Goal: Information Seeking & Learning: Learn about a topic

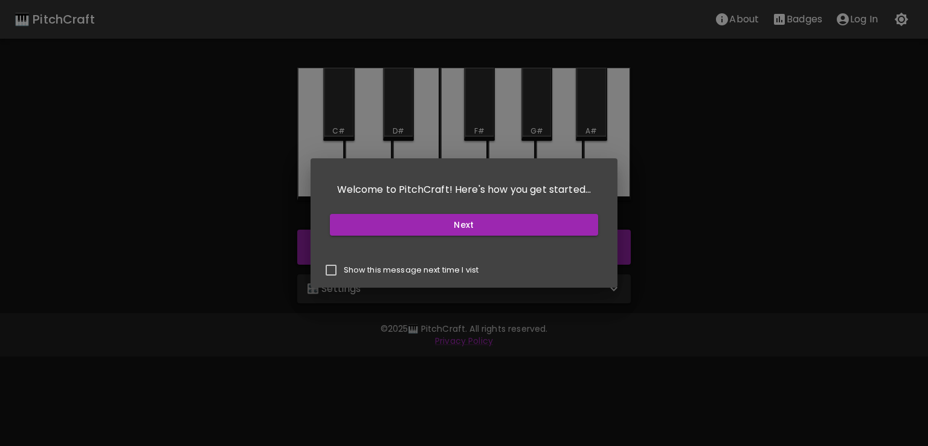
click at [546, 238] on div "Next" at bounding box center [464, 225] width 278 height 32
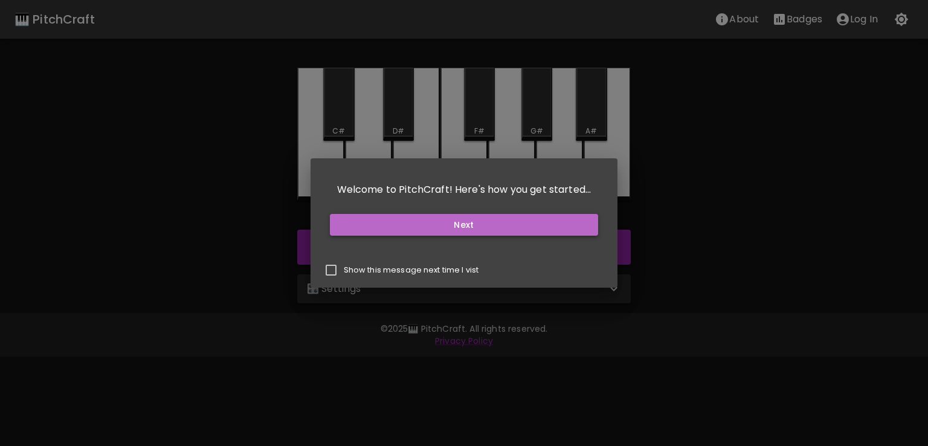
click at [566, 226] on button "Next" at bounding box center [464, 225] width 269 height 22
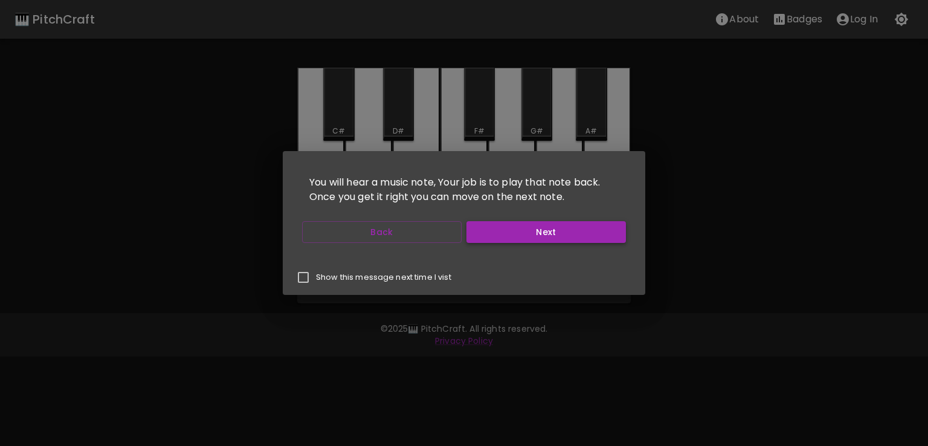
click at [529, 236] on button "Next" at bounding box center [545, 232] width 159 height 22
click at [452, 214] on p "You will have 5 minutes to get as many notes correct as possible" at bounding box center [463, 189] width 333 height 53
click at [495, 215] on p "You will have 5 minutes to get as many notes correct as possible" at bounding box center [463, 189] width 333 height 53
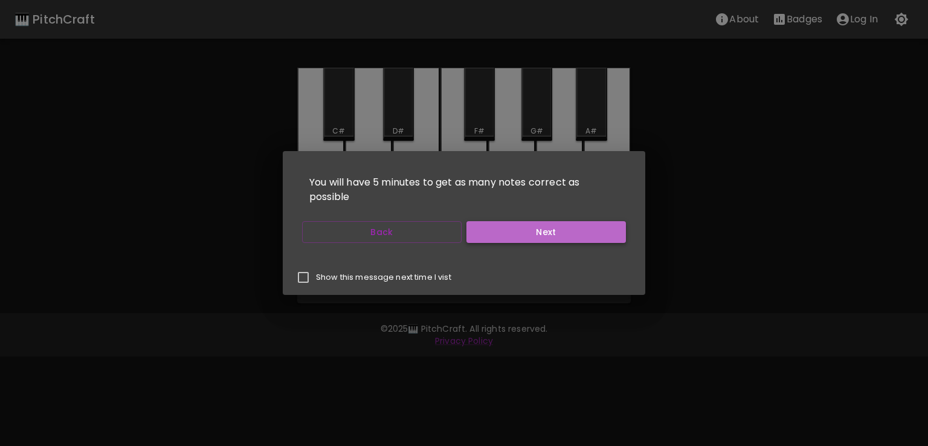
click at [495, 231] on button "Next" at bounding box center [545, 232] width 159 height 22
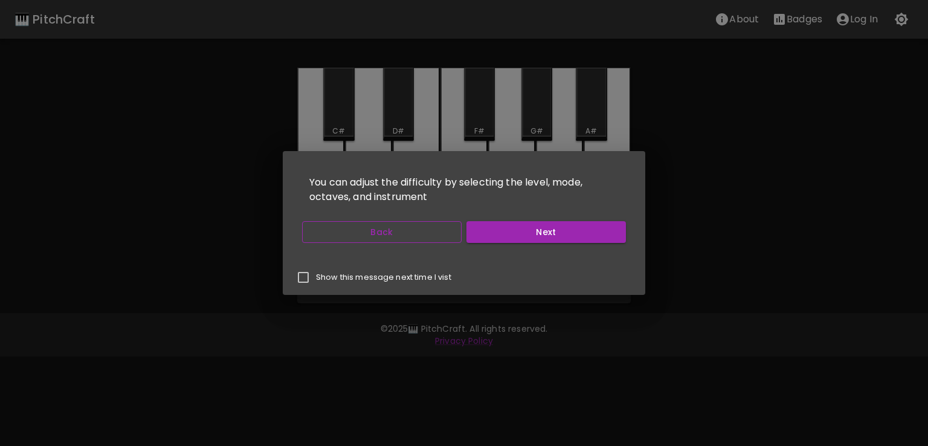
click at [409, 228] on button "Back" at bounding box center [381, 232] width 159 height 22
click at [466, 228] on button "Next" at bounding box center [545, 232] width 159 height 22
click at [409, 228] on button "Back" at bounding box center [381, 232] width 159 height 22
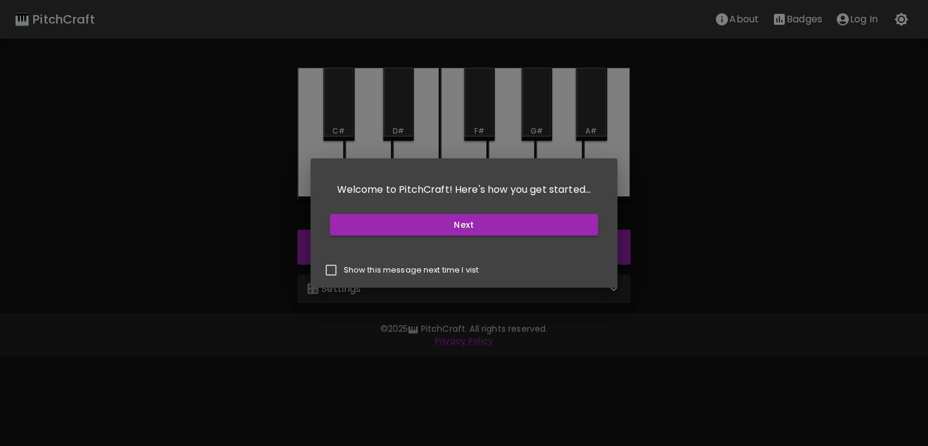
click at [409, 228] on button "Next" at bounding box center [464, 225] width 269 height 22
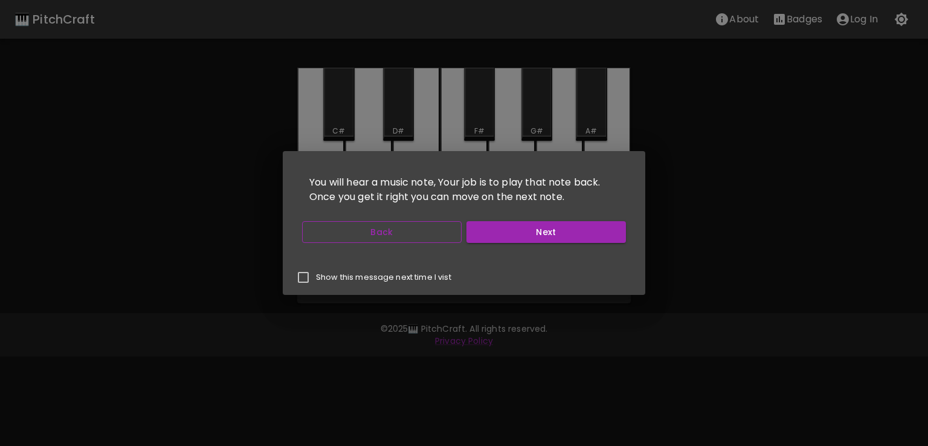
click at [412, 230] on button "Back" at bounding box center [381, 232] width 159 height 22
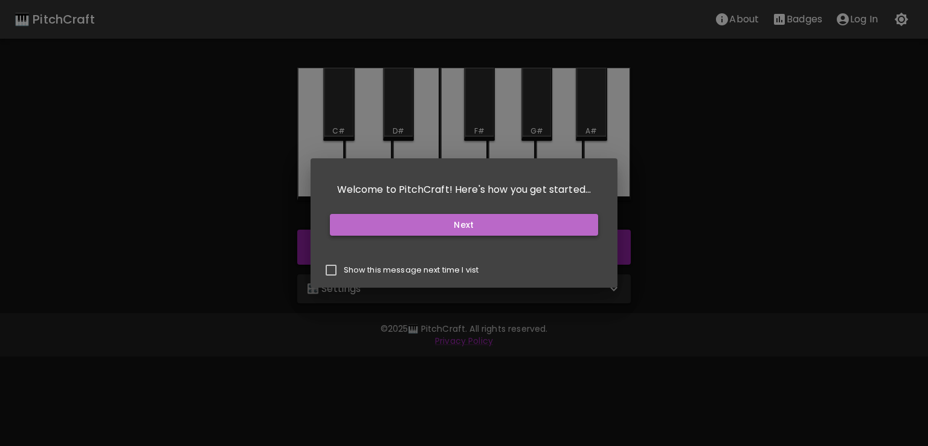
click at [465, 231] on button "Next" at bounding box center [464, 225] width 269 height 22
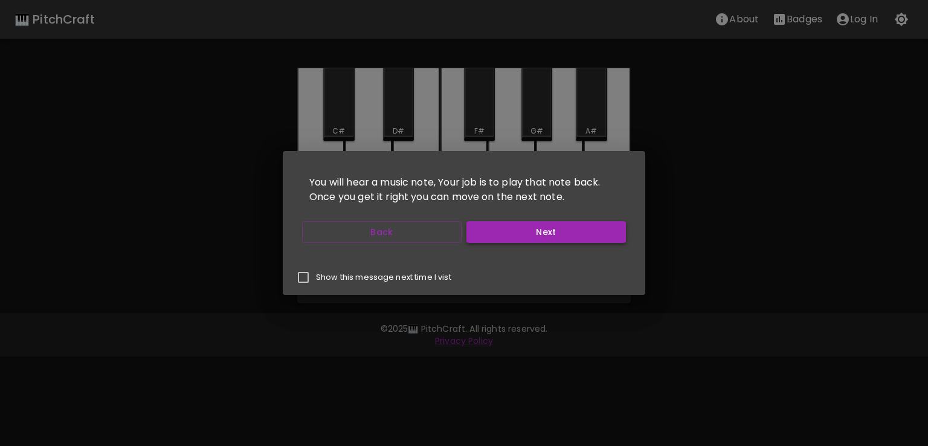
click at [559, 234] on button "Next" at bounding box center [545, 232] width 159 height 22
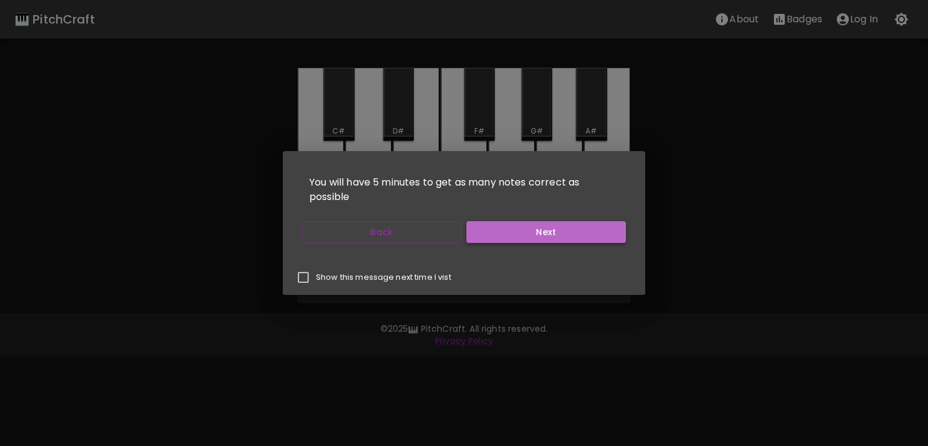
click at [559, 234] on button "Next" at bounding box center [545, 232] width 159 height 22
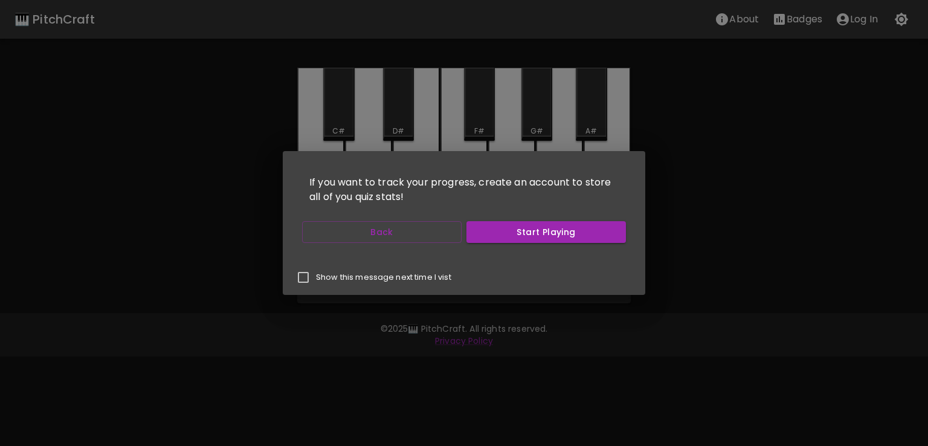
click at [559, 234] on button "Start Playing" at bounding box center [545, 232] width 159 height 22
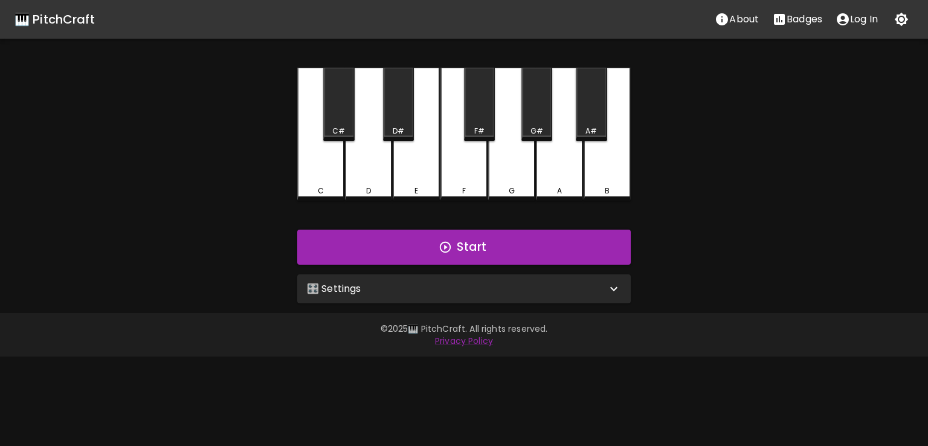
click at [559, 234] on button "Start Playing" at bounding box center [545, 232] width 159 height 22
click at [559, 234] on button "Start" at bounding box center [463, 246] width 333 height 35
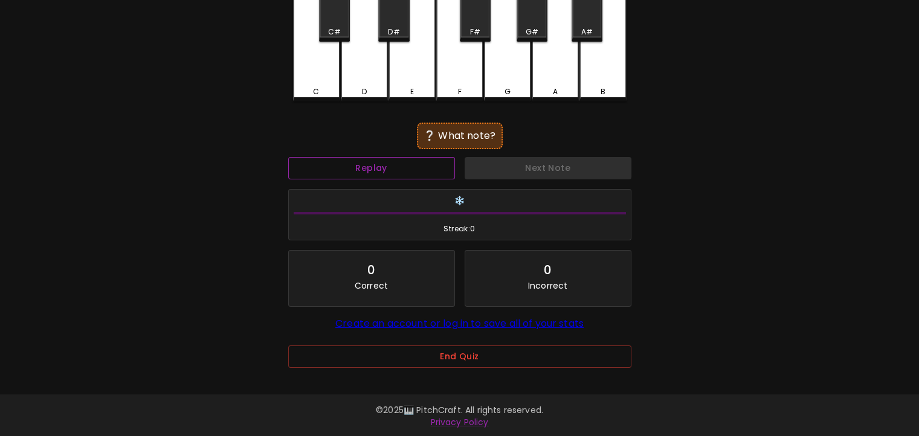
scroll to position [95, 0]
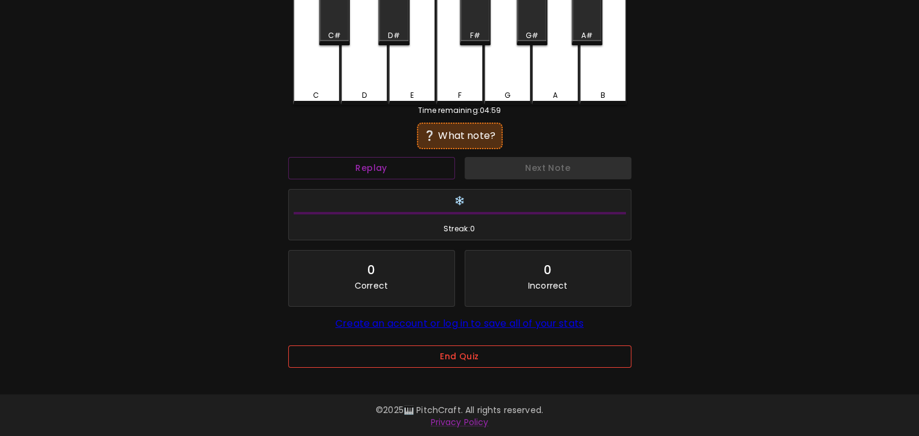
click at [402, 345] on button "End Quiz" at bounding box center [459, 356] width 343 height 22
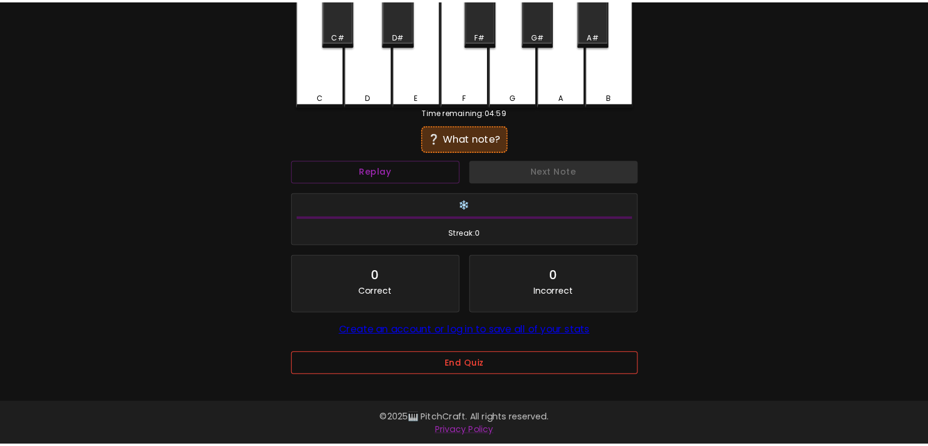
scroll to position [0, 0]
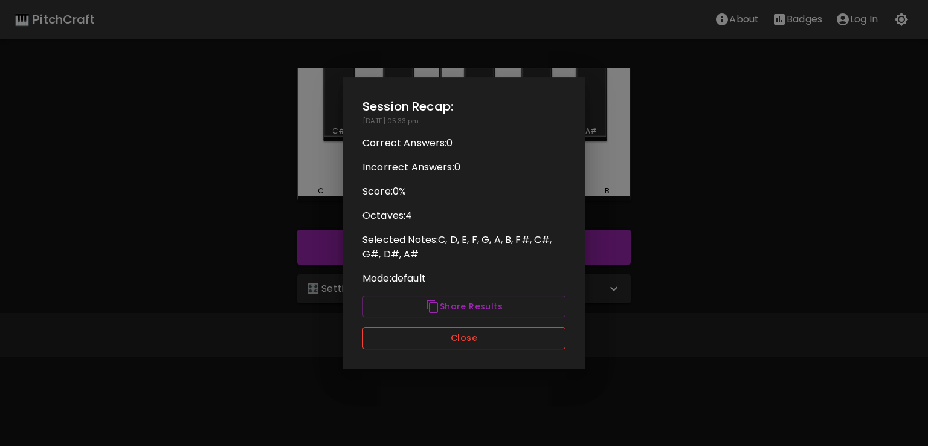
click at [402, 334] on button "Close" at bounding box center [463, 338] width 203 height 22
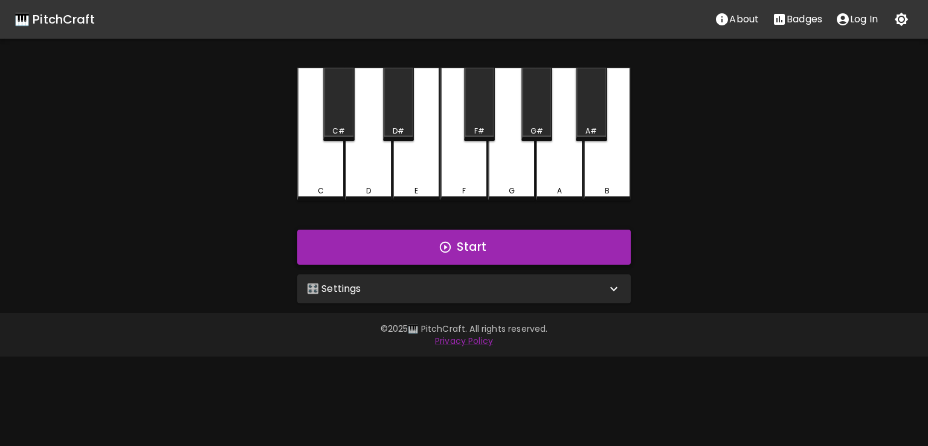
click at [488, 247] on button "Start" at bounding box center [463, 246] width 333 height 35
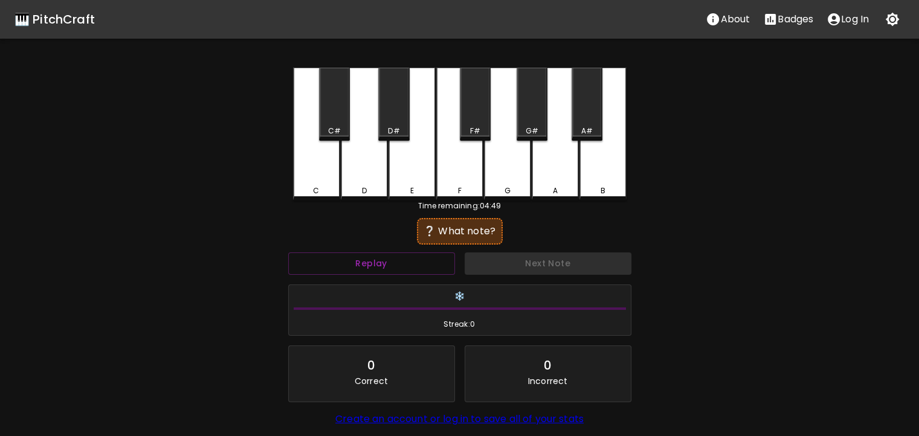
click at [606, 177] on div "B" at bounding box center [602, 134] width 47 height 133
click at [587, 165] on div "B" at bounding box center [602, 134] width 47 height 133
click at [530, 172] on div "C C# D D# E F F# G G# A A# B" at bounding box center [459, 134] width 333 height 133
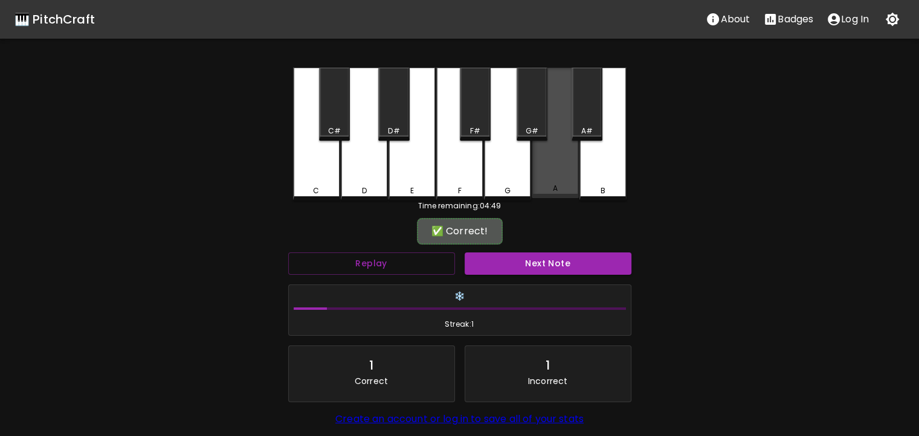
click at [533, 172] on div "A" at bounding box center [554, 133] width 47 height 130
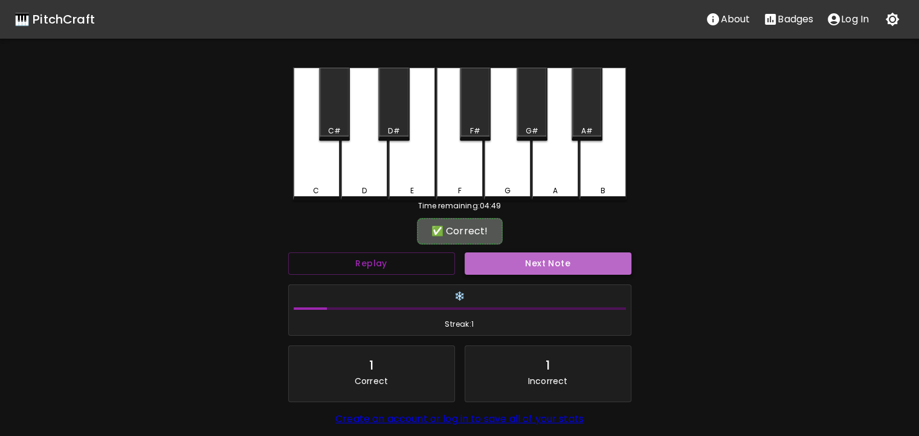
click at [505, 263] on button "Next Note" at bounding box center [547, 263] width 167 height 22
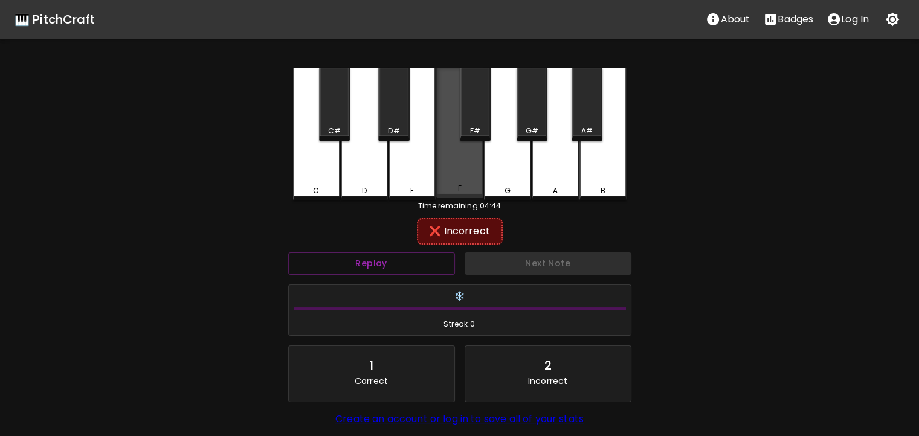
drag, startPoint x: 463, startPoint y: 121, endPoint x: 454, endPoint y: 123, distance: 8.6
click at [454, 123] on div "C C# D D# E F F# G G# A A# B" at bounding box center [459, 134] width 333 height 133
click at [452, 123] on div "F" at bounding box center [459, 133] width 47 height 130
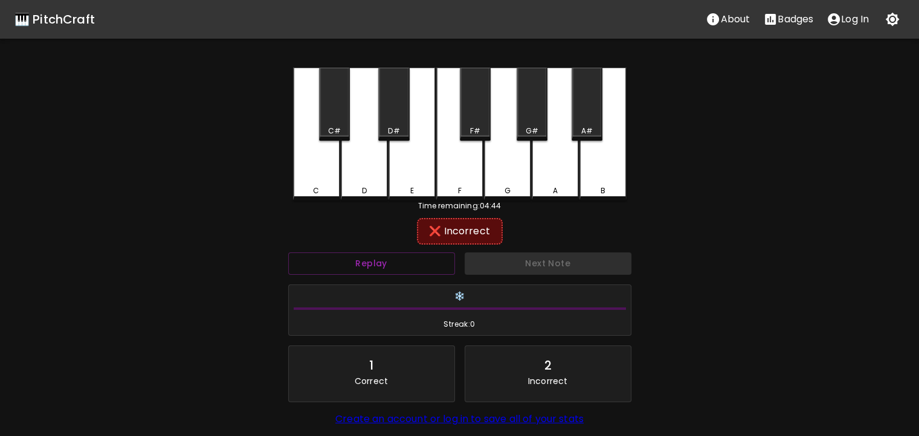
click at [413, 165] on div "E" at bounding box center [411, 134] width 47 height 133
click at [502, 172] on div "G" at bounding box center [507, 134] width 47 height 133
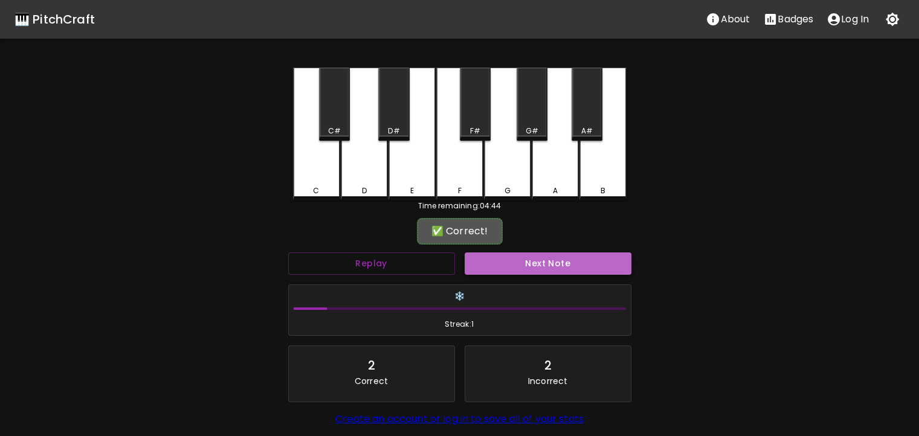
click at [485, 267] on button "Next Note" at bounding box center [547, 263] width 167 height 22
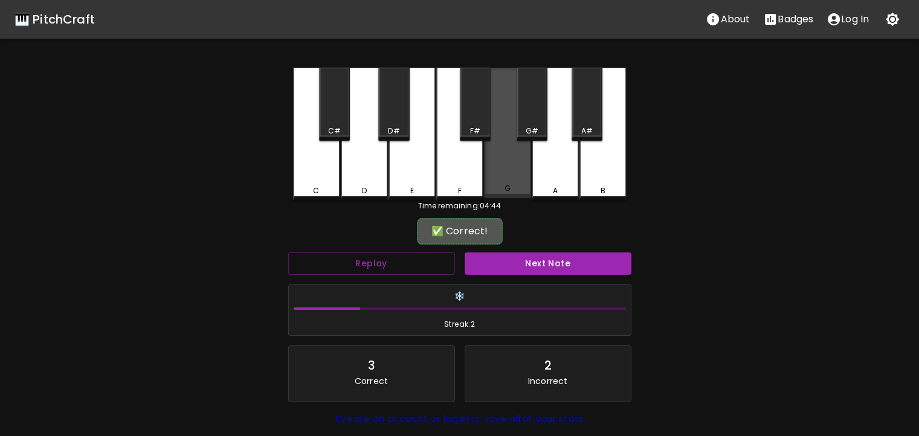
click at [512, 184] on div "G" at bounding box center [507, 133] width 47 height 130
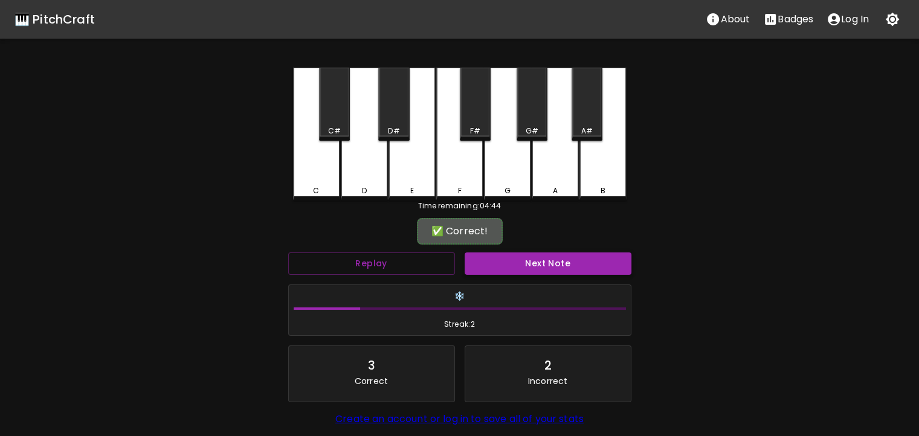
click at [499, 257] on button "Next Note" at bounding box center [547, 263] width 167 height 22
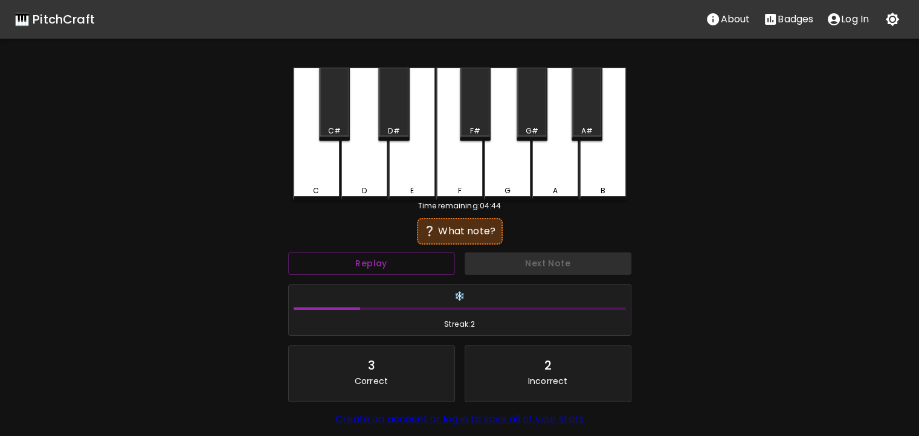
click at [609, 168] on div "B" at bounding box center [602, 134] width 47 height 133
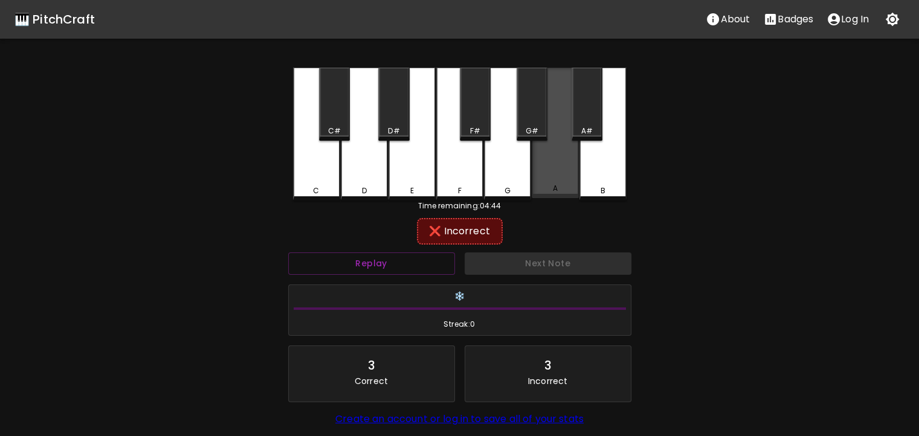
click at [558, 181] on div "A" at bounding box center [554, 133] width 47 height 130
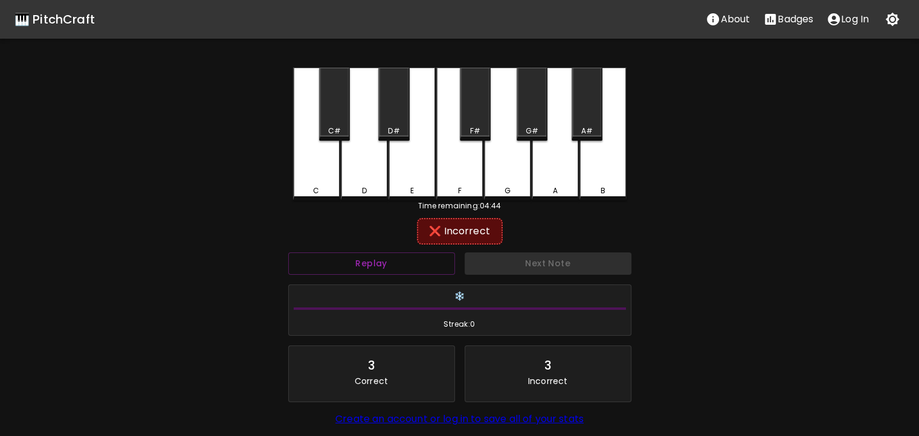
click at [512, 259] on div "Next Note" at bounding box center [548, 264] width 176 height 32
click at [514, 168] on div "G" at bounding box center [507, 134] width 47 height 133
click at [541, 102] on div "G#" at bounding box center [531, 104] width 31 height 73
click at [572, 111] on div "A#" at bounding box center [586, 104] width 31 height 73
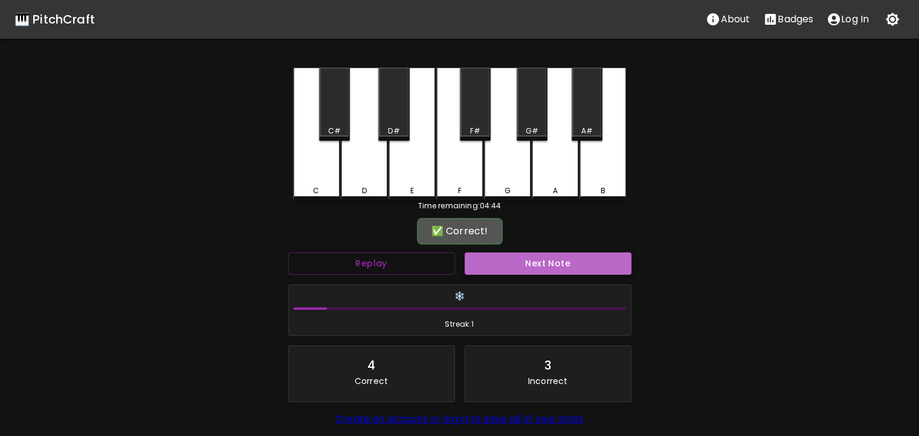
click at [503, 254] on button "Next Note" at bounding box center [547, 263] width 167 height 22
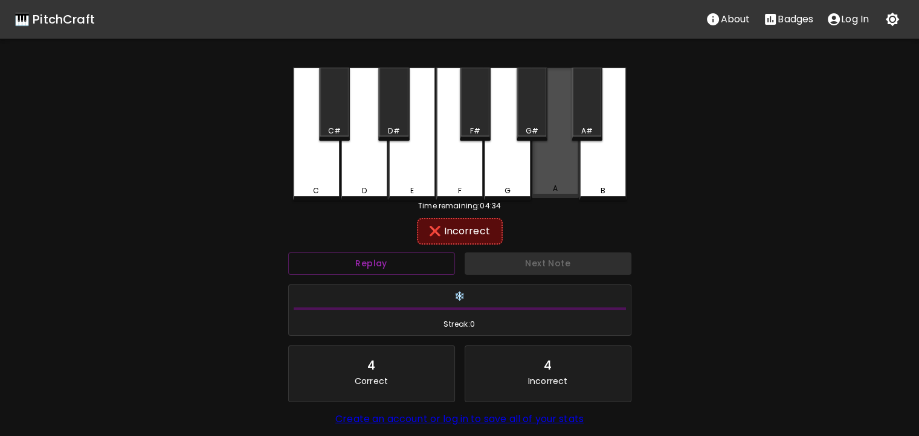
click at [557, 144] on div "A" at bounding box center [554, 133] width 47 height 130
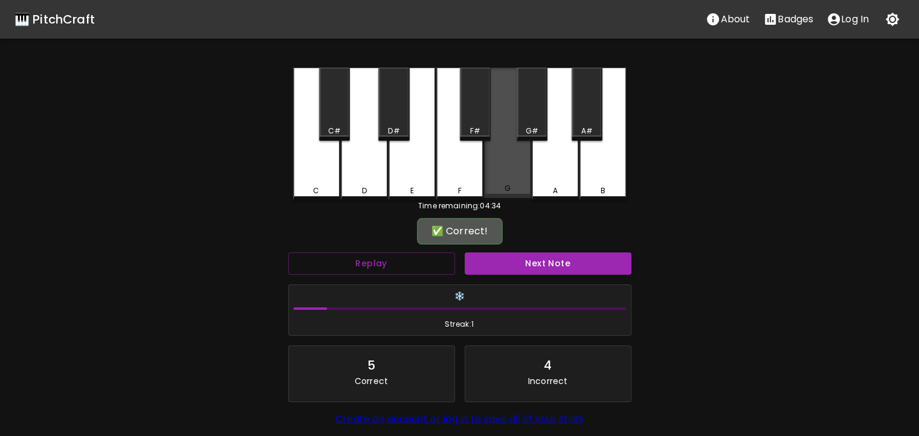
click at [524, 156] on div "G" at bounding box center [507, 133] width 47 height 130
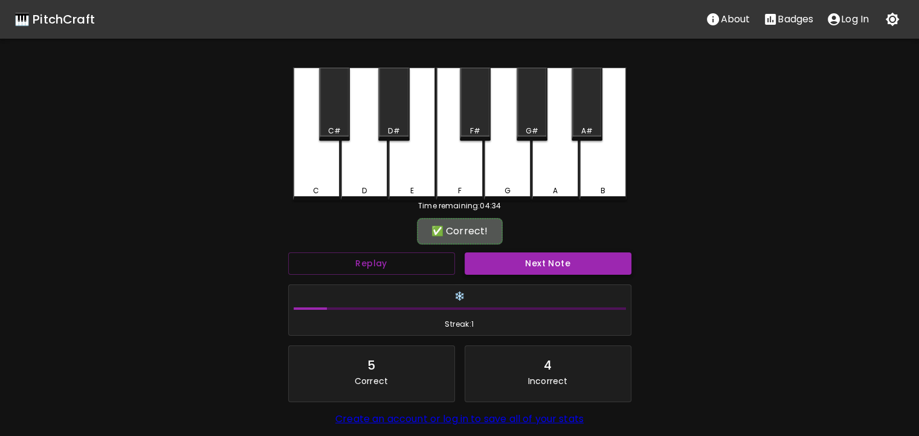
click at [502, 252] on button "Next Note" at bounding box center [547, 263] width 167 height 22
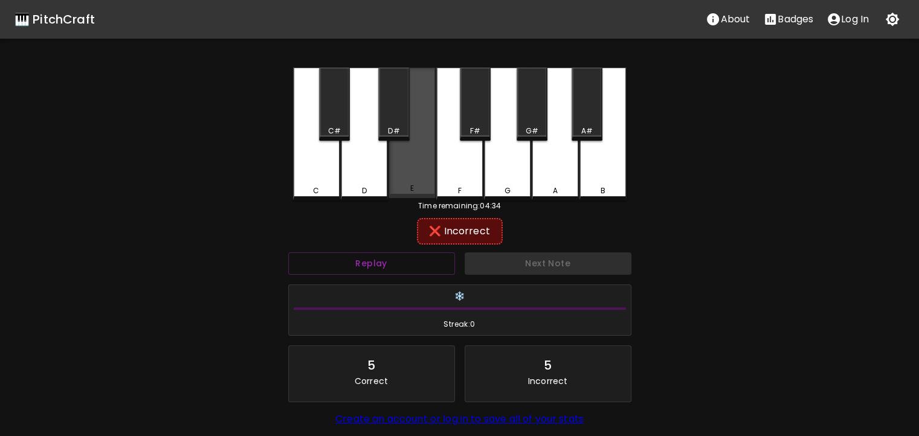
click at [403, 159] on div "E" at bounding box center [411, 133] width 47 height 130
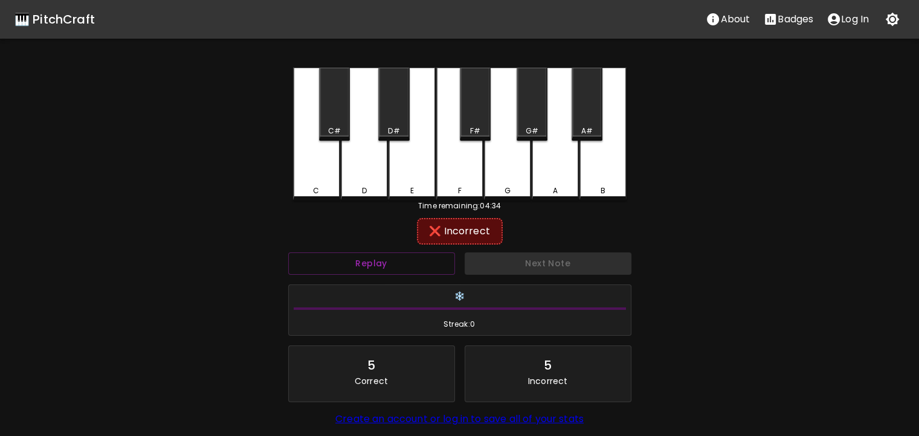
click at [383, 159] on div "D" at bounding box center [364, 134] width 47 height 133
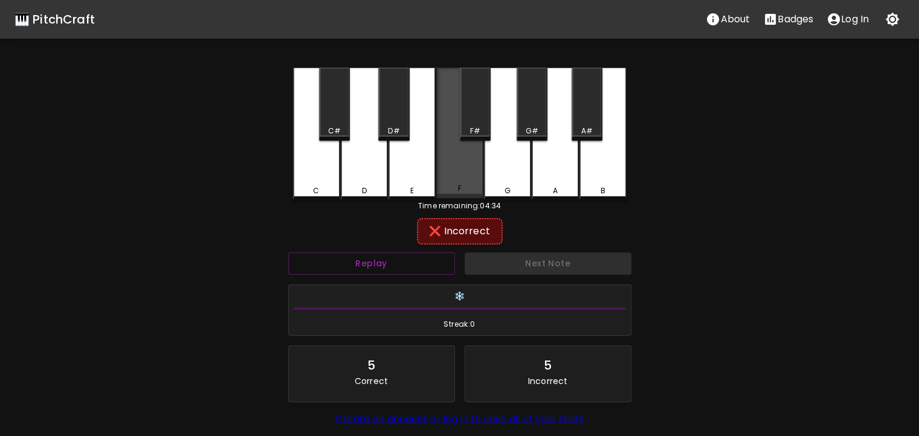
click at [463, 168] on div "F" at bounding box center [459, 133] width 47 height 130
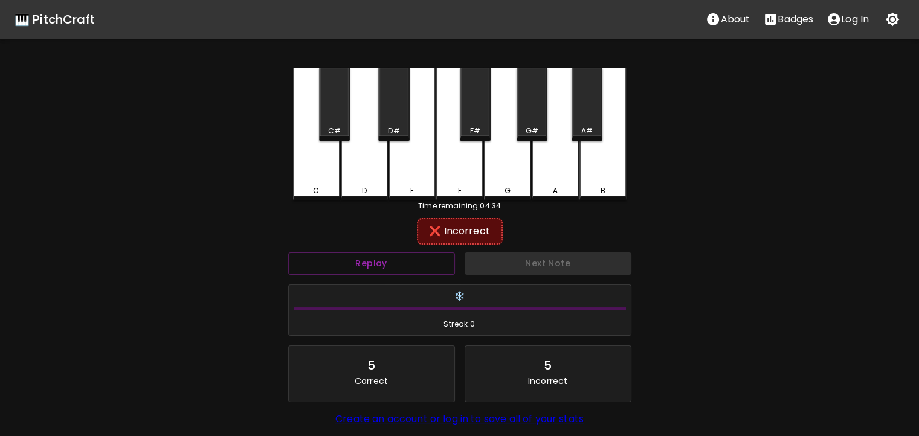
click at [316, 141] on div "C" at bounding box center [316, 134] width 47 height 133
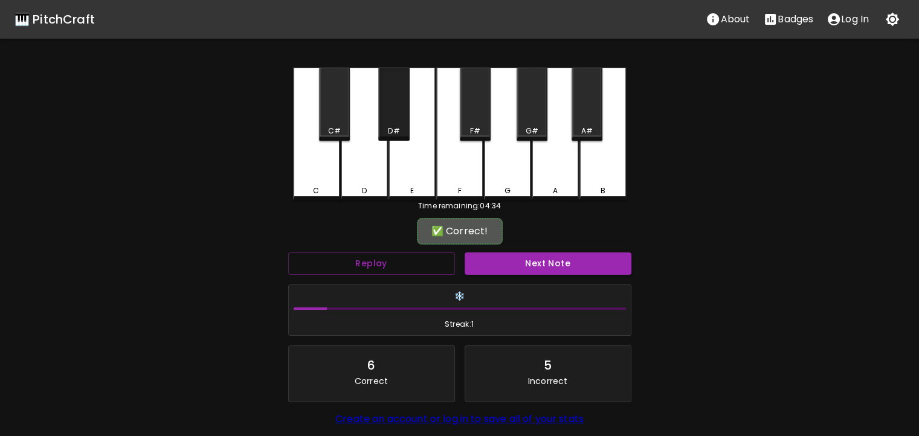
click at [388, 114] on div "D#" at bounding box center [393, 104] width 31 height 73
click at [484, 274] on div "Next Note" at bounding box center [548, 264] width 176 height 32
click at [488, 269] on button "Next Note" at bounding box center [547, 263] width 167 height 22
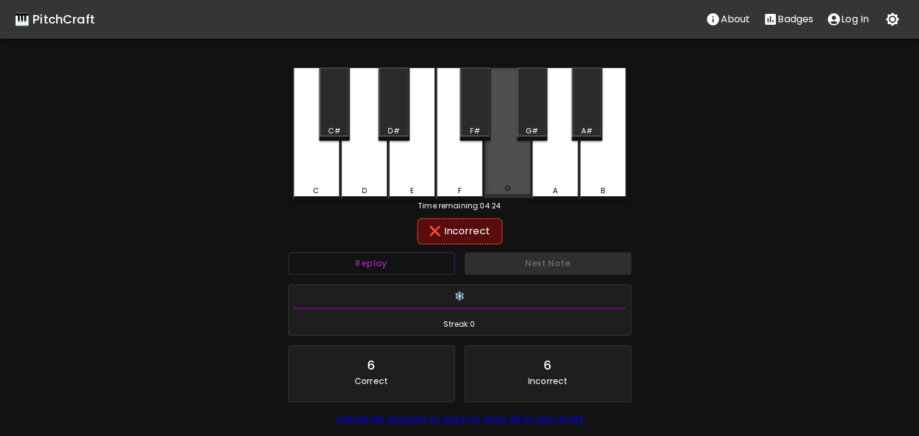
click at [507, 150] on div "G" at bounding box center [507, 133] width 47 height 130
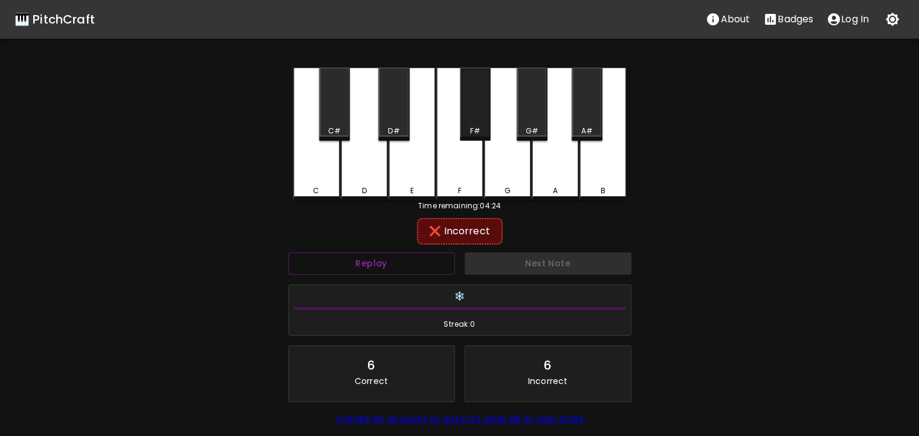
click at [481, 107] on div "F#" at bounding box center [475, 104] width 31 height 73
click at [470, 170] on div "F" at bounding box center [459, 134] width 47 height 133
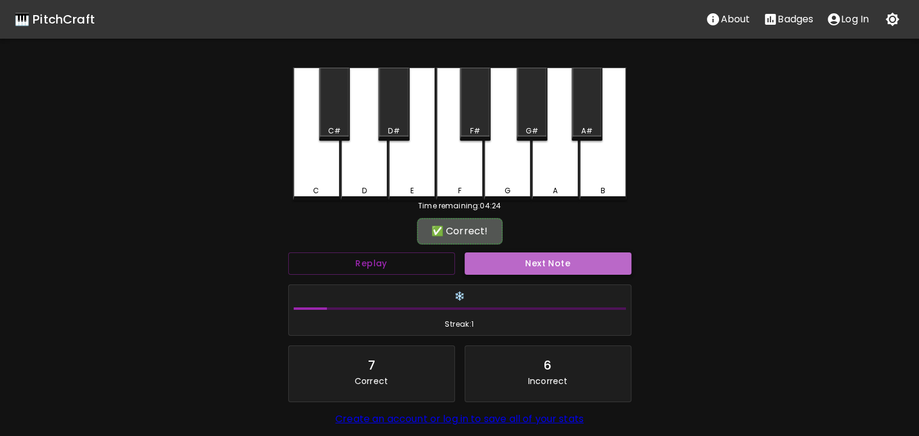
click at [493, 261] on button "Next Note" at bounding box center [547, 263] width 167 height 22
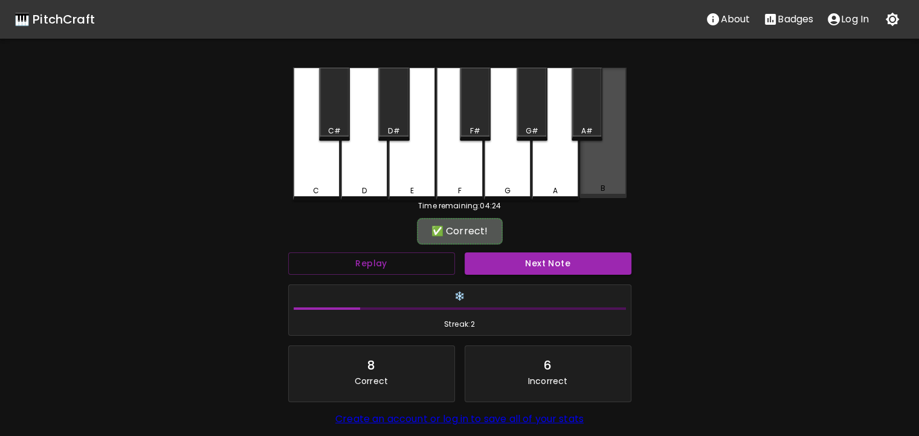
click at [602, 172] on div "B" at bounding box center [602, 133] width 47 height 130
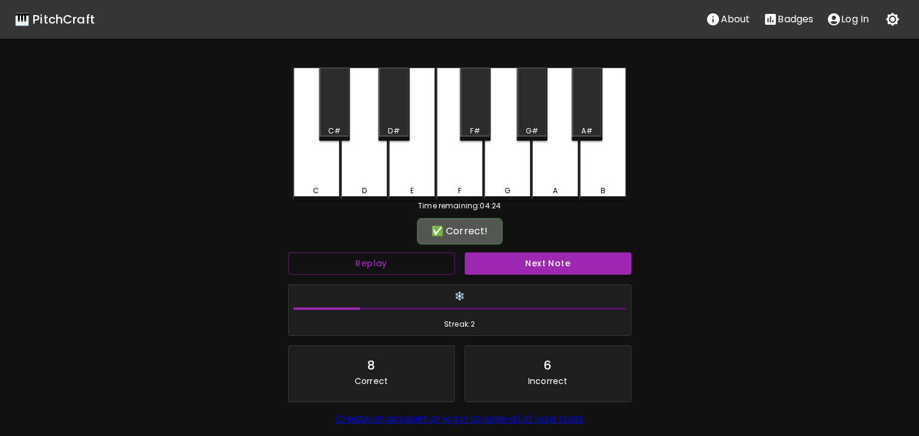
click at [474, 275] on div "Next Note" at bounding box center [548, 264] width 176 height 32
click at [550, 256] on button "Next Note" at bounding box center [547, 263] width 167 height 22
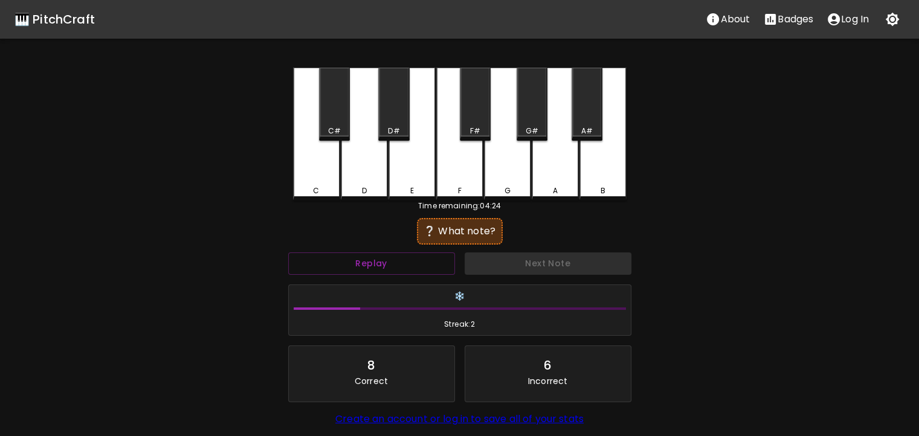
click at [326, 159] on div "C" at bounding box center [316, 134] width 47 height 133
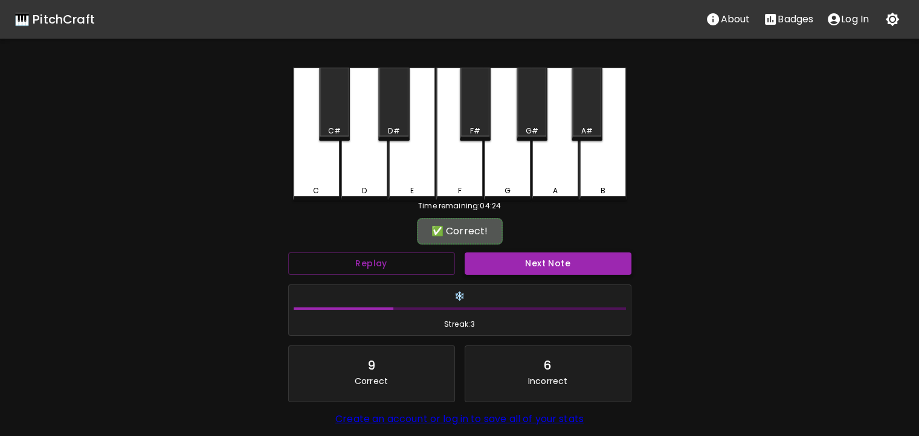
click at [527, 271] on button "Next Note" at bounding box center [547, 263] width 167 height 22
click at [471, 128] on div "F#" at bounding box center [474, 131] width 10 height 11
click at [476, 256] on button "Next Note" at bounding box center [547, 263] width 167 height 22
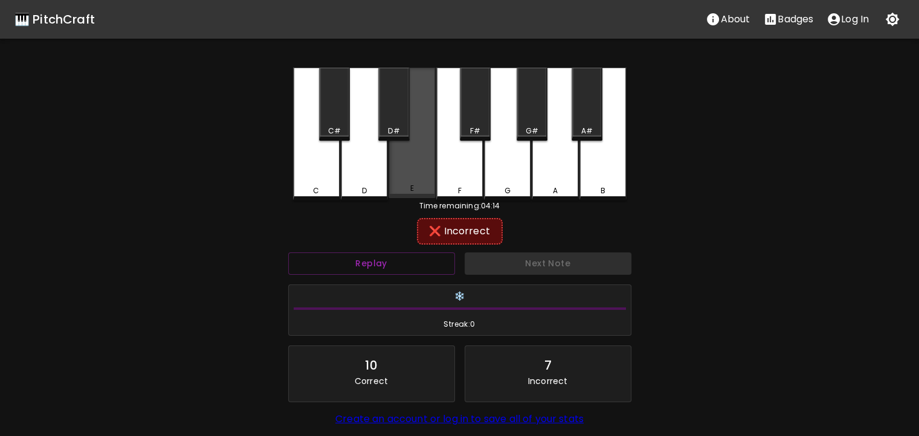
click at [422, 156] on div "E" at bounding box center [411, 133] width 47 height 130
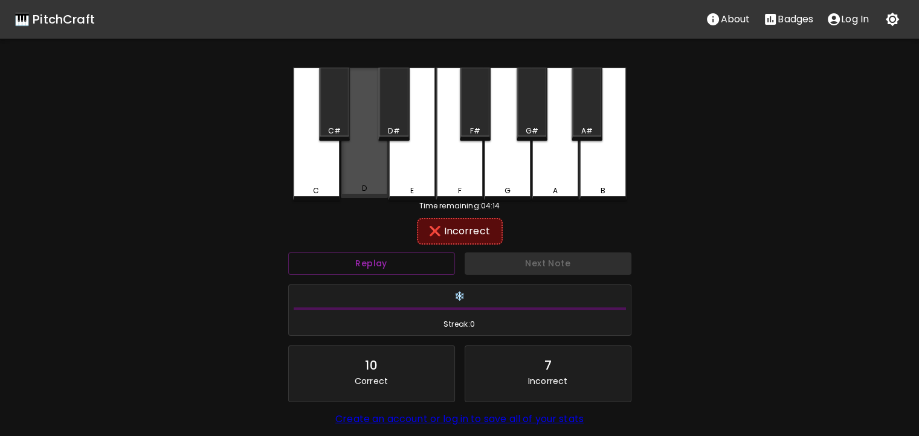
click at [383, 148] on div "D" at bounding box center [364, 133] width 47 height 130
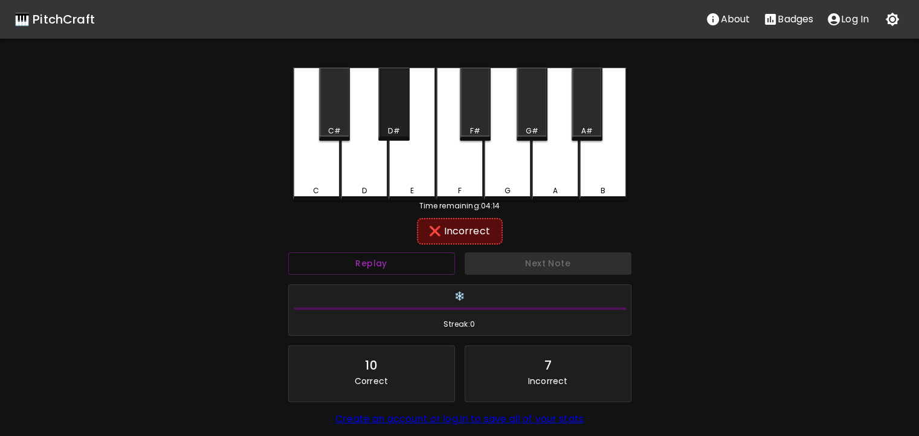
click at [401, 120] on div "D#" at bounding box center [393, 104] width 31 height 73
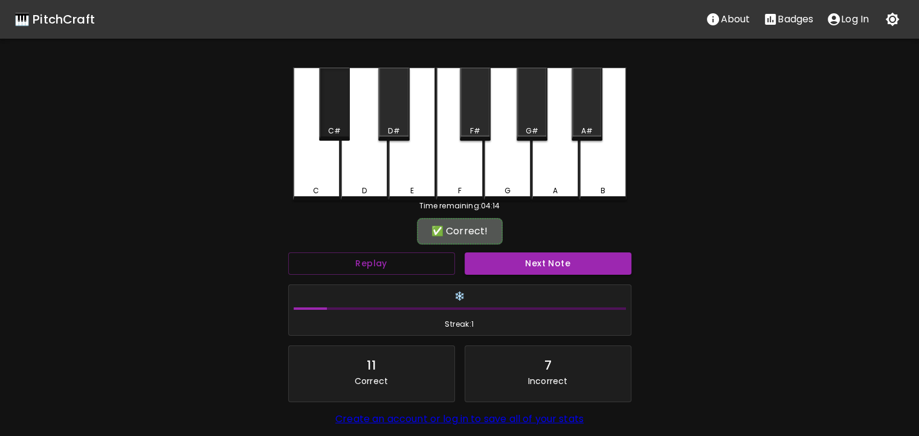
click at [342, 138] on div "C#" at bounding box center [334, 104] width 31 height 73
click at [481, 264] on button "Next Note" at bounding box center [547, 263] width 167 height 22
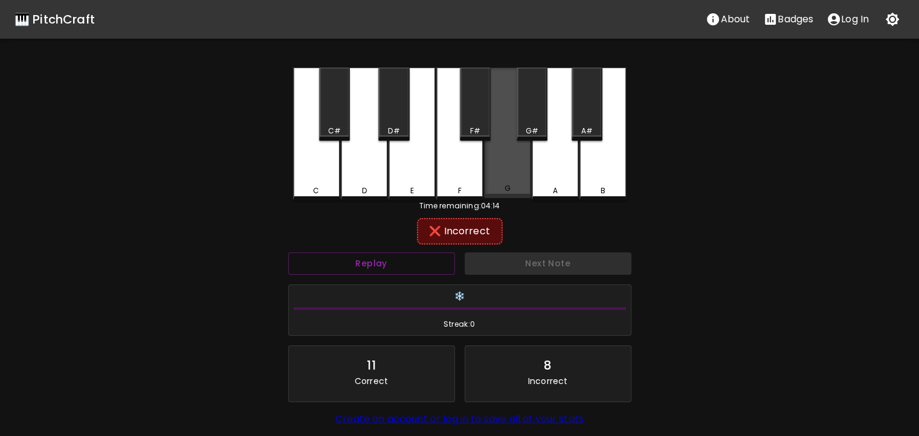
click at [500, 143] on div "G" at bounding box center [507, 133] width 47 height 130
click at [486, 150] on div "G" at bounding box center [507, 133] width 47 height 130
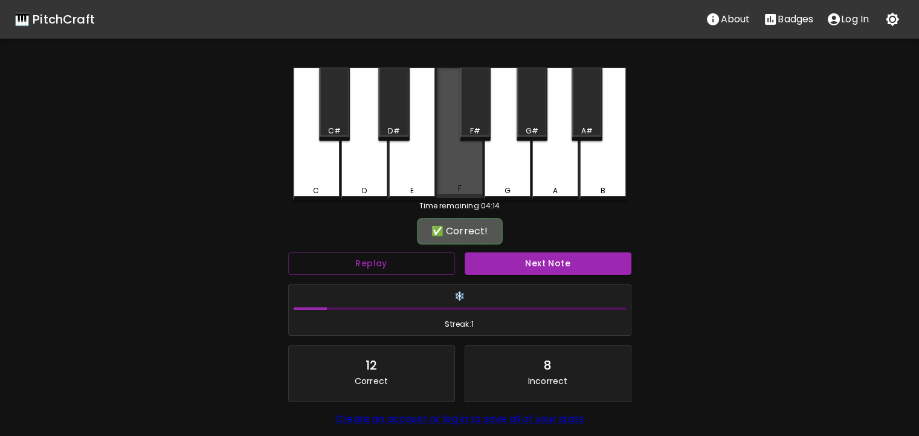
click at [474, 153] on div "F" at bounding box center [459, 133] width 47 height 130
